Goal: Transaction & Acquisition: Register for event/course

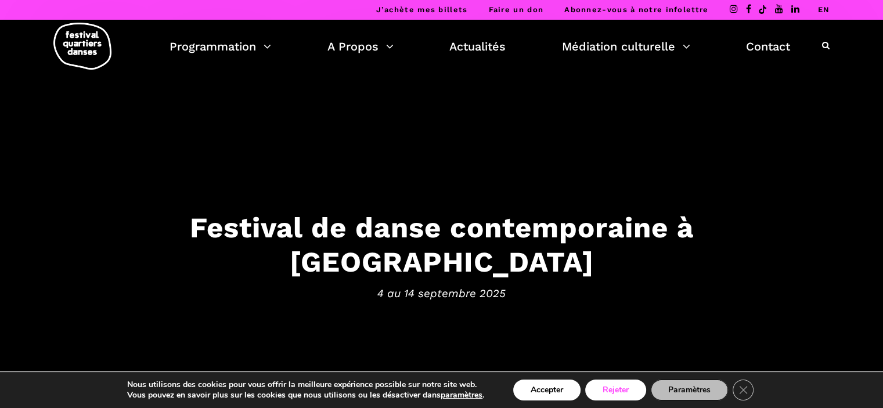
click at [629, 392] on button "Rejeter" at bounding box center [615, 390] width 61 height 21
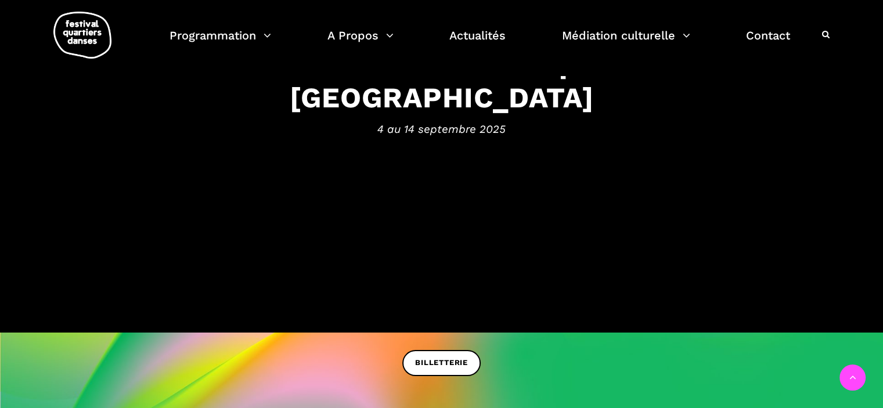
scroll to position [211, 0]
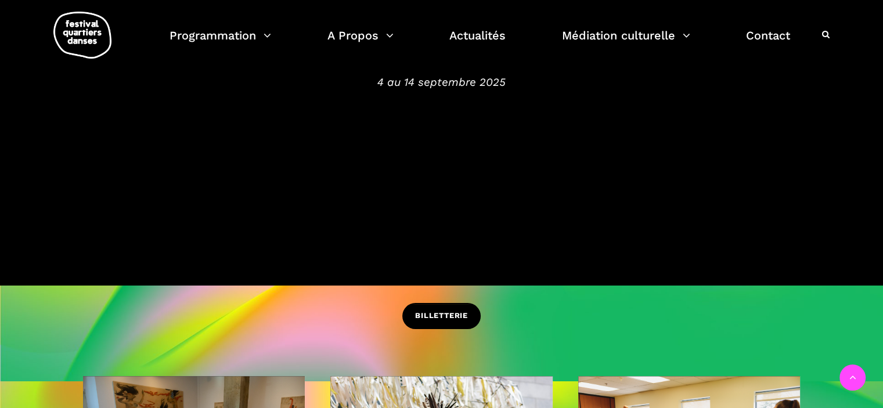
click at [434, 315] on span "BILLETTERIE" at bounding box center [441, 316] width 53 height 12
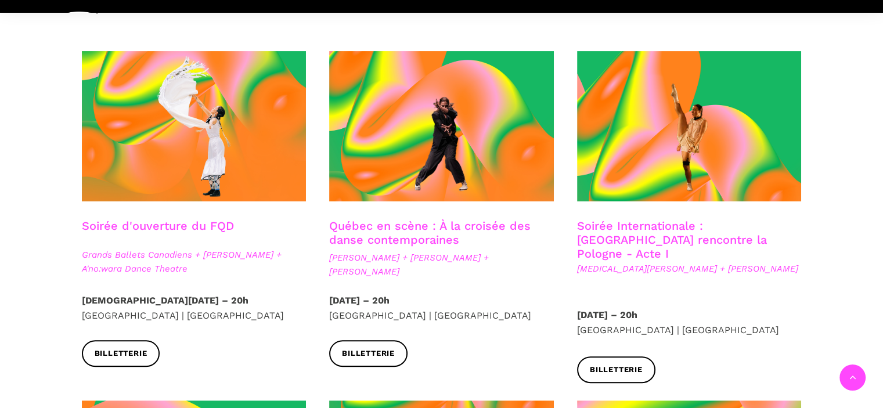
scroll to position [316, 0]
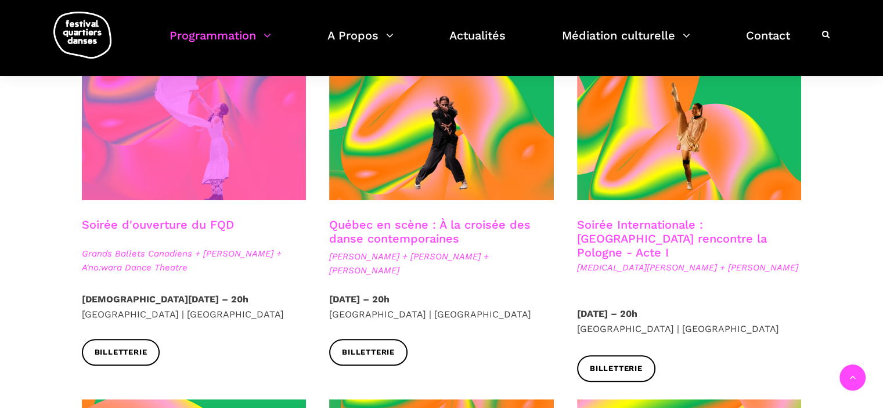
click at [171, 122] on span at bounding box center [194, 125] width 225 height 150
click at [154, 163] on span at bounding box center [194, 125] width 225 height 150
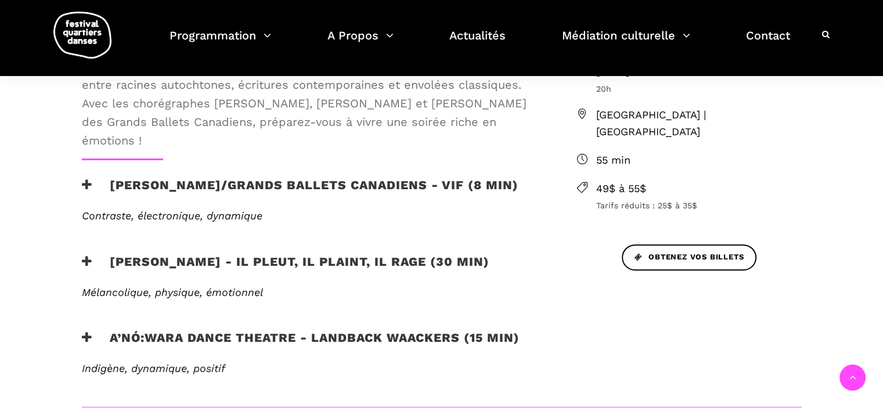
scroll to position [415, 0]
click at [82, 185] on icon at bounding box center [87, 185] width 10 height 12
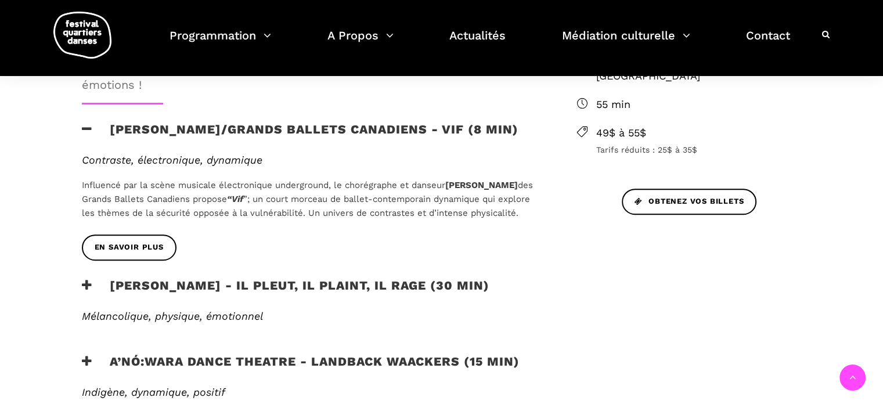
scroll to position [471, 0]
click at [143, 254] on span "En savoir plus" at bounding box center [129, 248] width 69 height 12
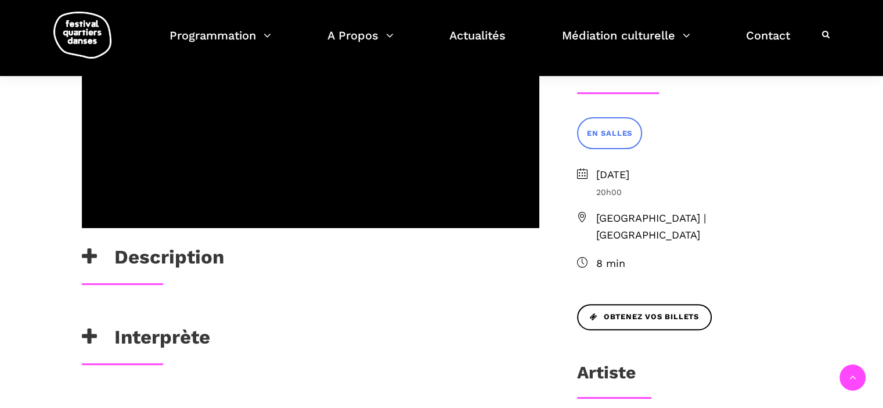
scroll to position [281, 0]
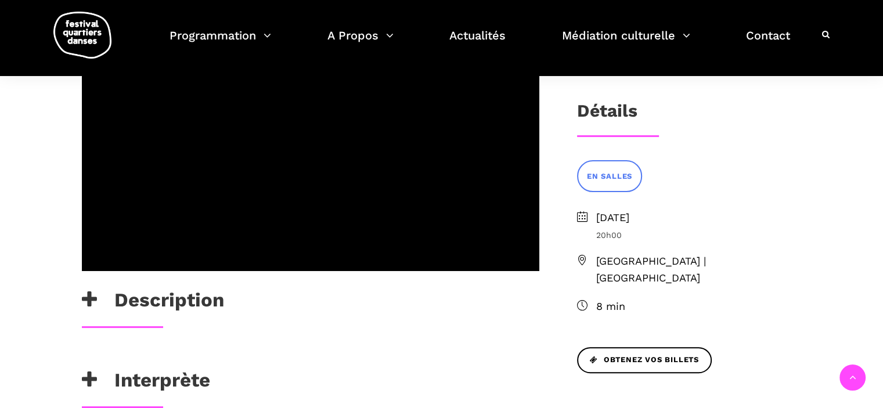
click at [757, 207] on div "EN SALLES" at bounding box center [690, 184] width 248 height 49
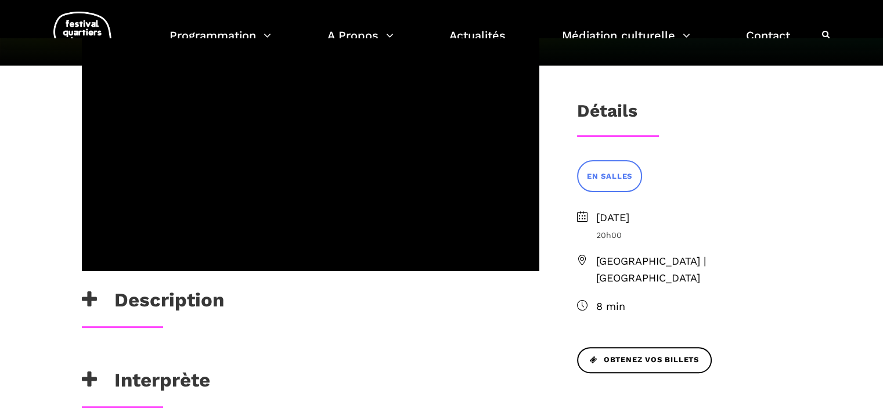
scroll to position [0, 0]
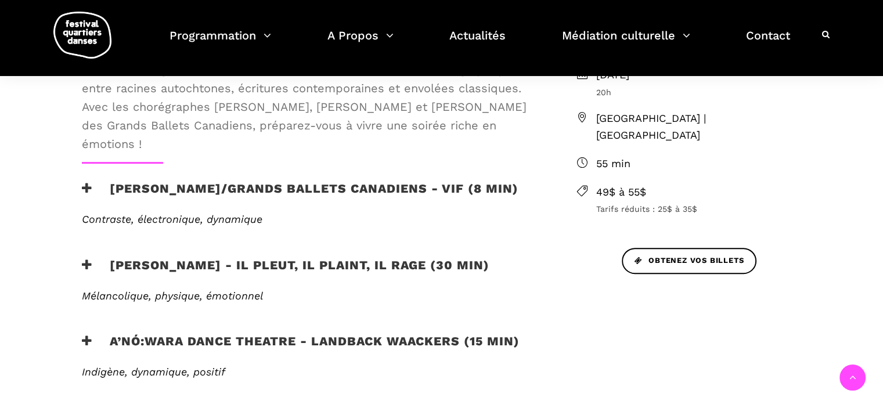
scroll to position [413, 0]
click at [258, 269] on h3 "Charles Brecard - Il pleut, il plaint, il rage (30 min)" at bounding box center [286, 271] width 408 height 29
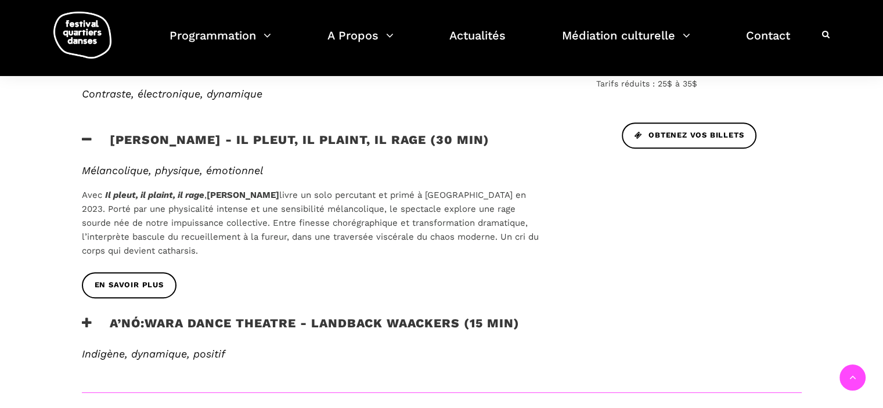
scroll to position [538, 0]
click at [260, 332] on h3 "A’nó:wara Dance Theatre - Landback Waackers (15 min)" at bounding box center [301, 329] width 438 height 29
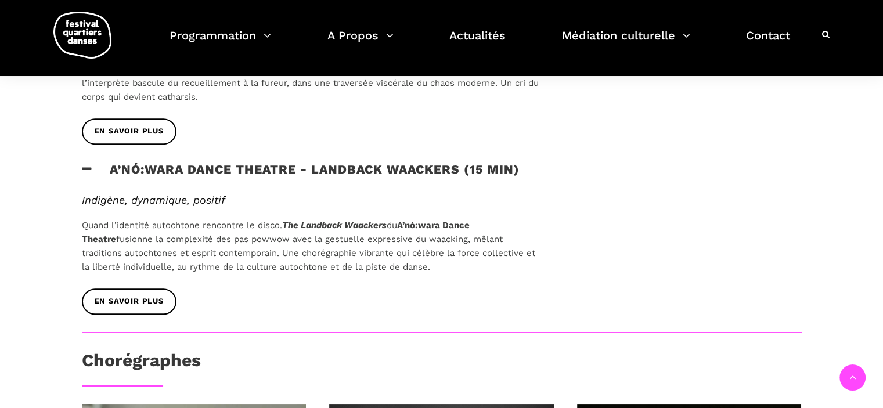
scroll to position [696, 0]
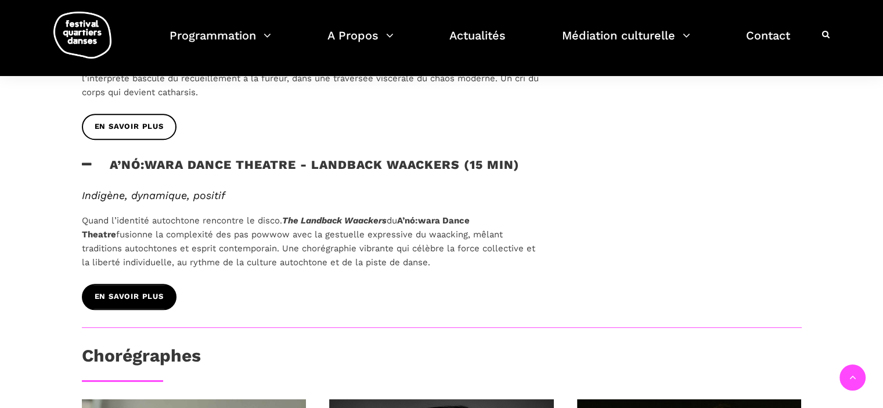
click at [172, 291] on link "EN SAVOIR PLUS" at bounding box center [129, 297] width 95 height 26
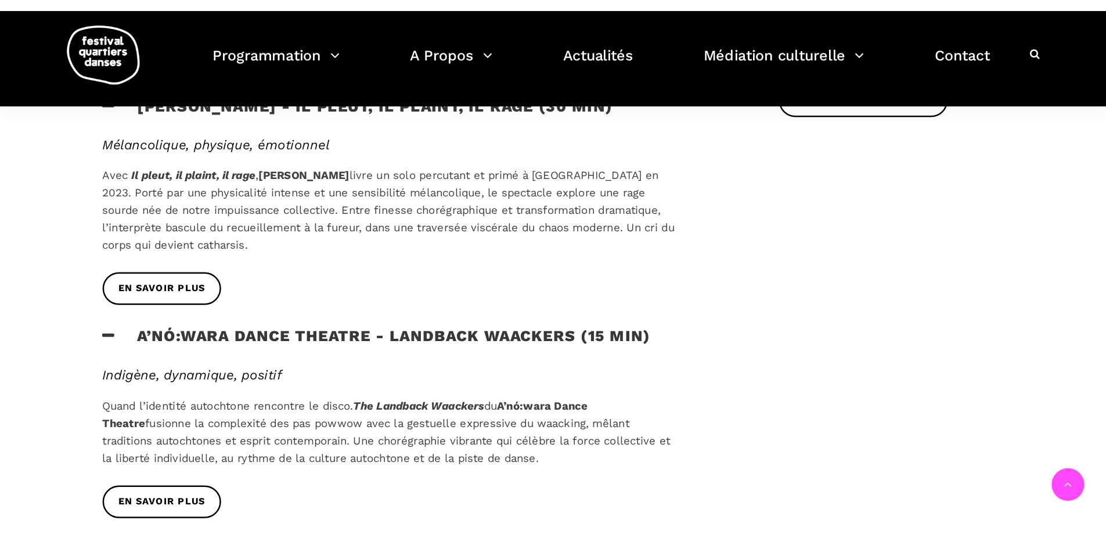
scroll to position [599, 0]
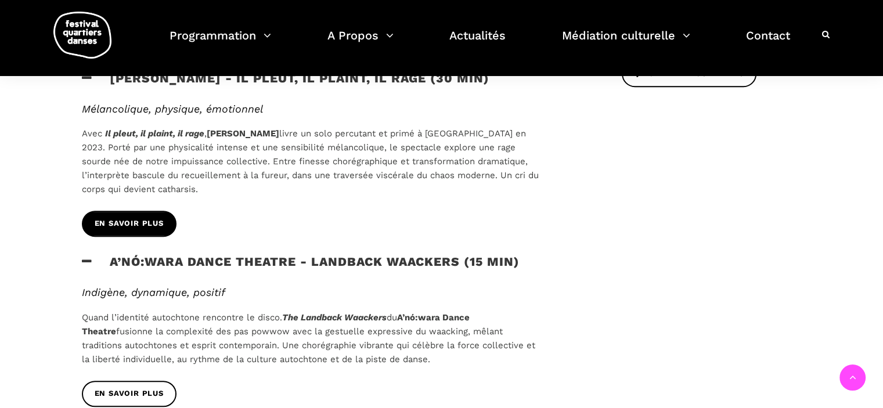
click at [160, 231] on link "EN SAVOIR PLUS" at bounding box center [129, 224] width 95 height 26
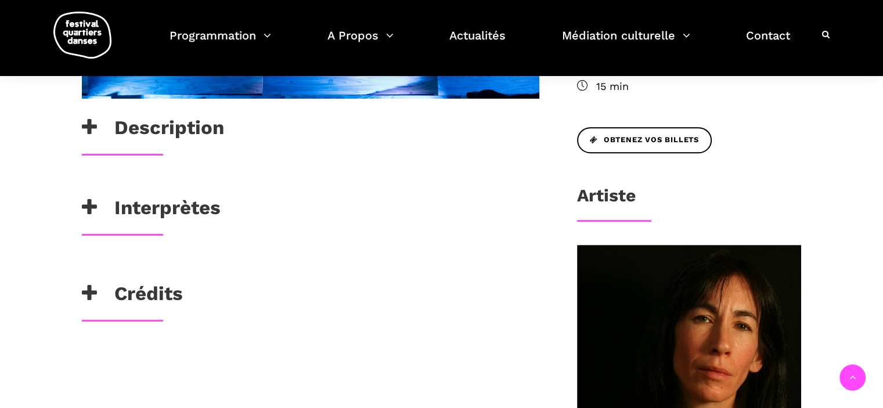
scroll to position [499, 0]
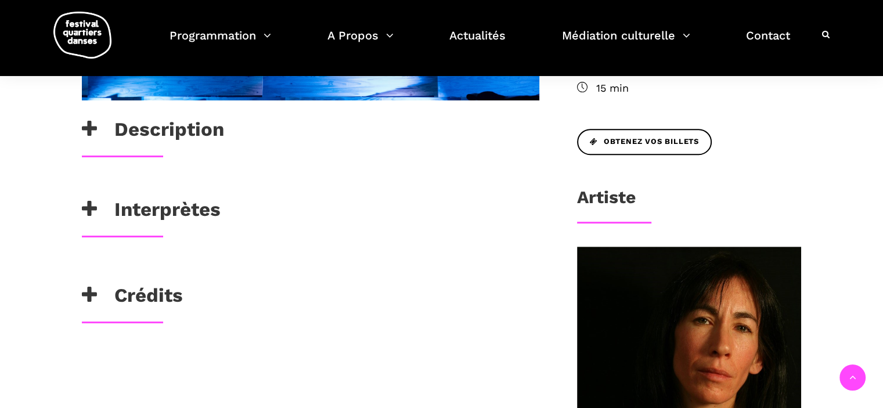
click at [142, 132] on h3 "Description" at bounding box center [153, 132] width 142 height 29
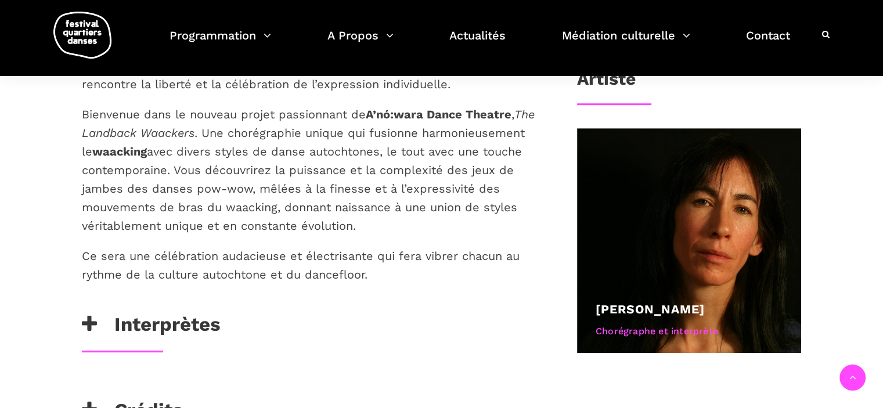
scroll to position [619, 0]
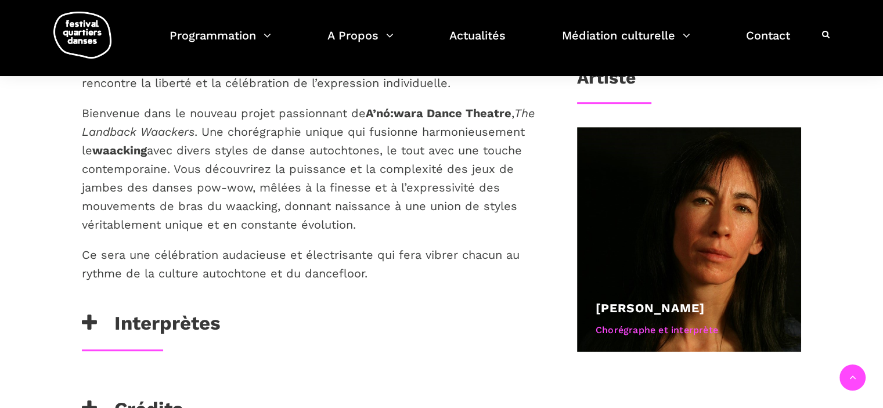
click at [211, 307] on div "L’indigénéité rencontre le disco. La force des communautés autochtones rencontr…" at bounding box center [310, 183] width 481 height 257
click at [204, 322] on h3 "Interprètes" at bounding box center [151, 326] width 139 height 29
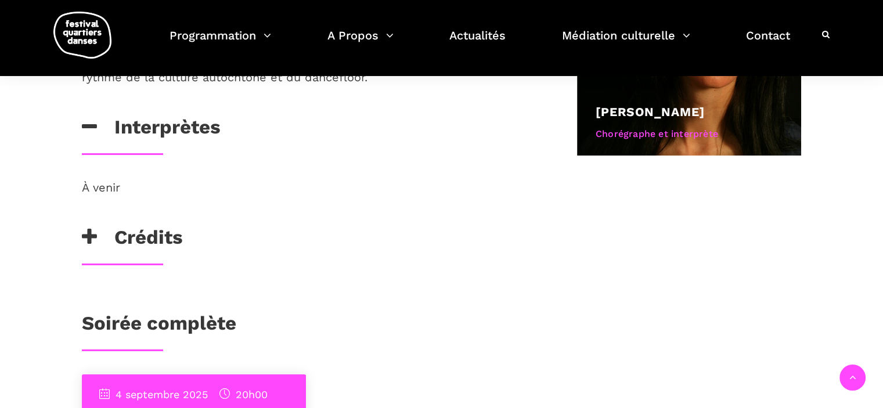
scroll to position [817, 0]
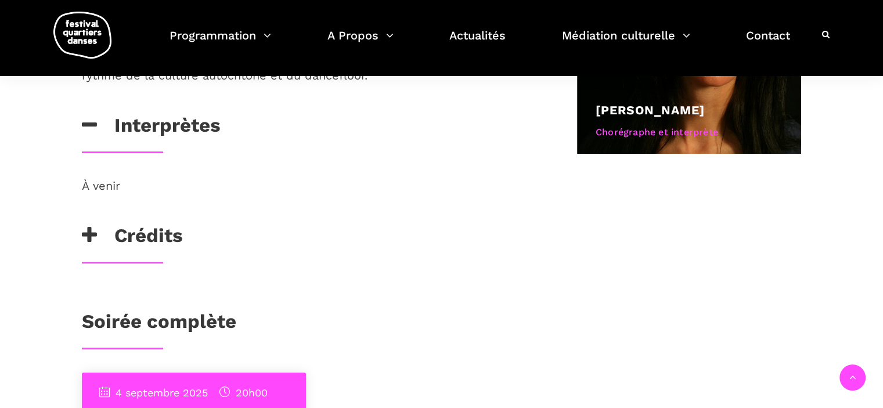
click at [145, 231] on h3 "Crédits" at bounding box center [132, 238] width 101 height 29
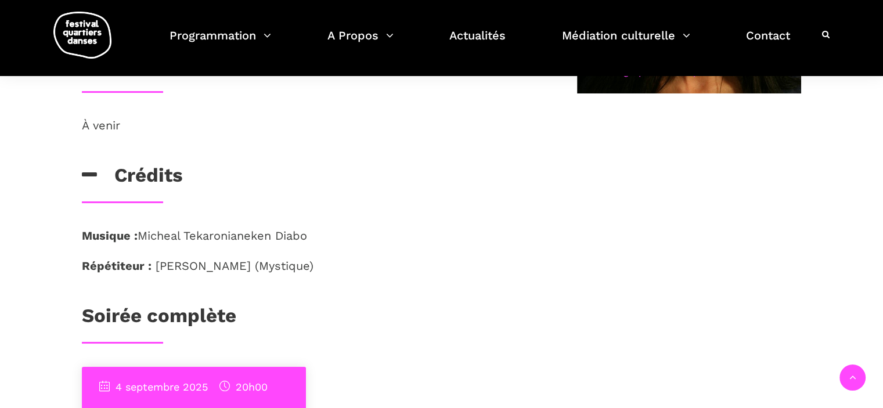
scroll to position [889, 0]
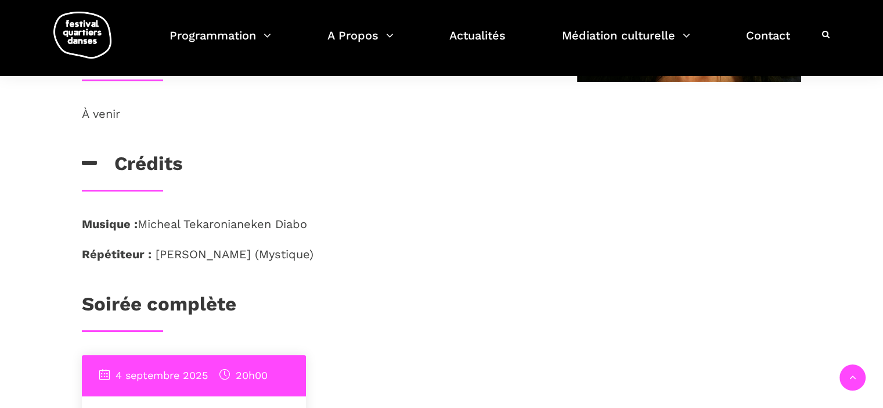
click at [174, 293] on link "Soirée complète" at bounding box center [159, 304] width 154 height 23
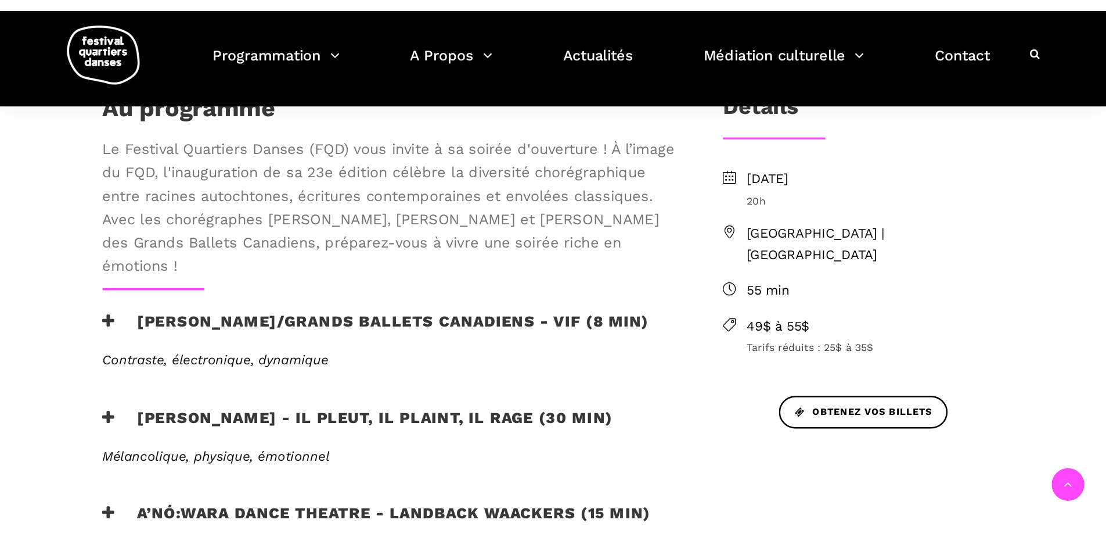
scroll to position [354, 0]
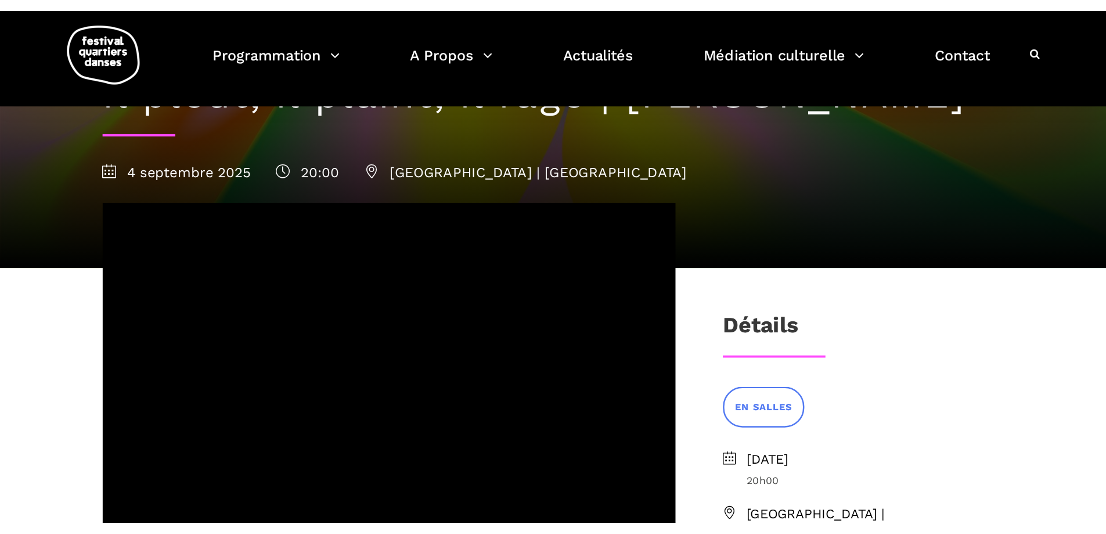
scroll to position [98, 0]
